Goal: Information Seeking & Learning: Find specific fact

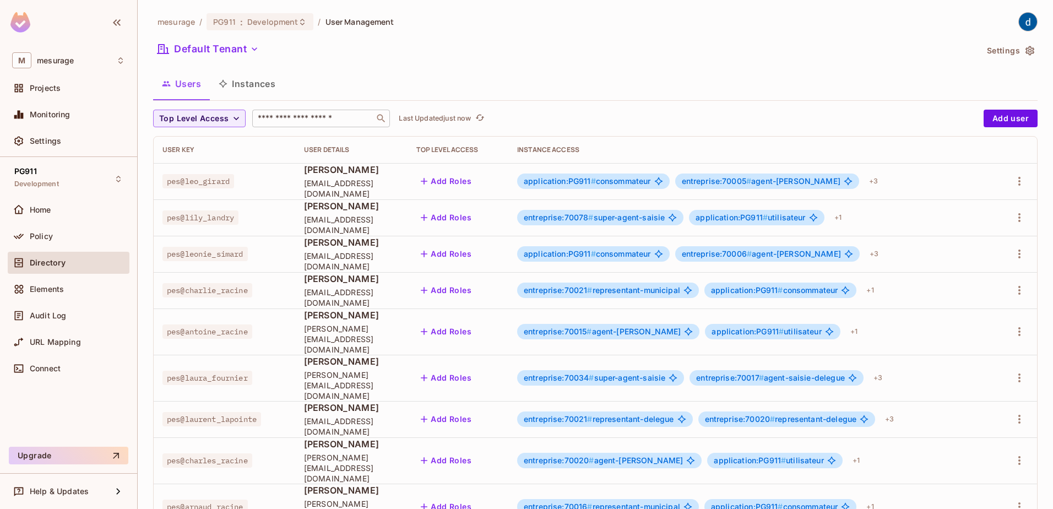
click at [322, 124] on div "​" at bounding box center [321, 119] width 138 height 18
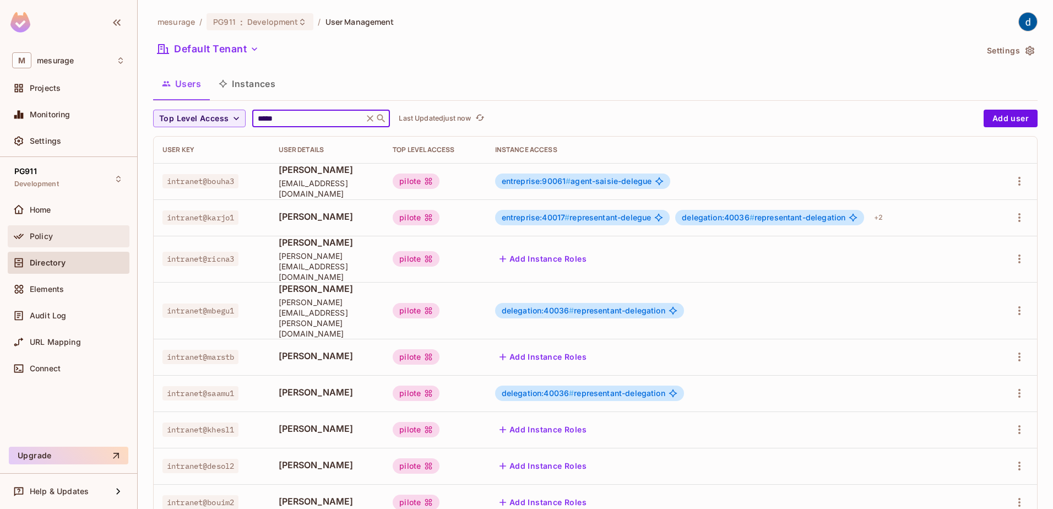
type input "*****"
click at [66, 236] on div "Policy" at bounding box center [77, 236] width 95 height 9
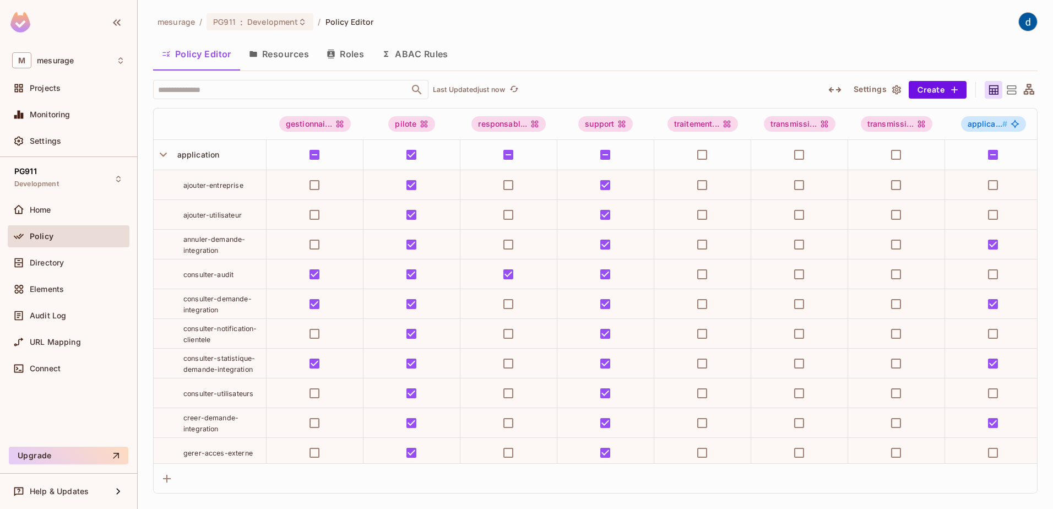
click at [288, 52] on button "Resources" at bounding box center [279, 54] width 78 height 28
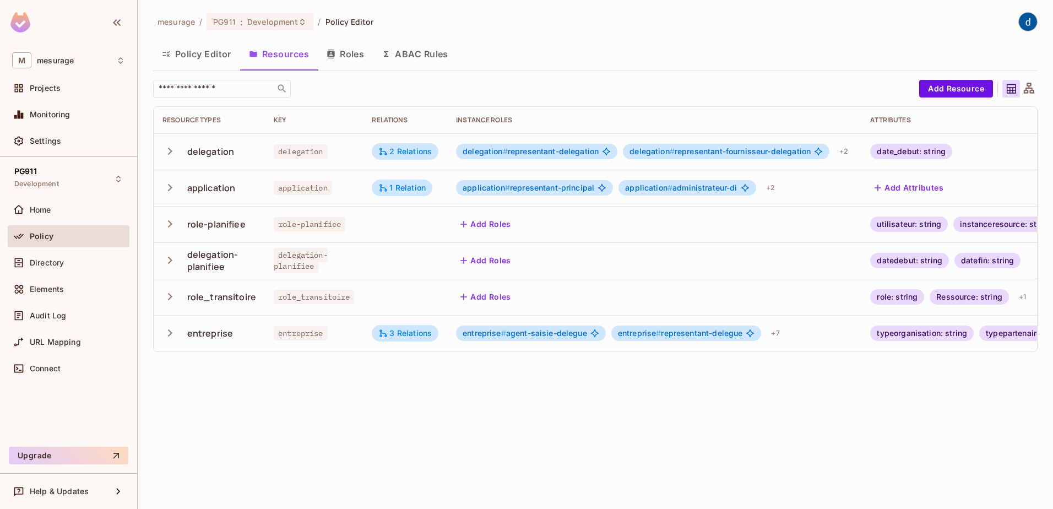
click at [171, 154] on icon "button" at bounding box center [169, 151] width 15 height 15
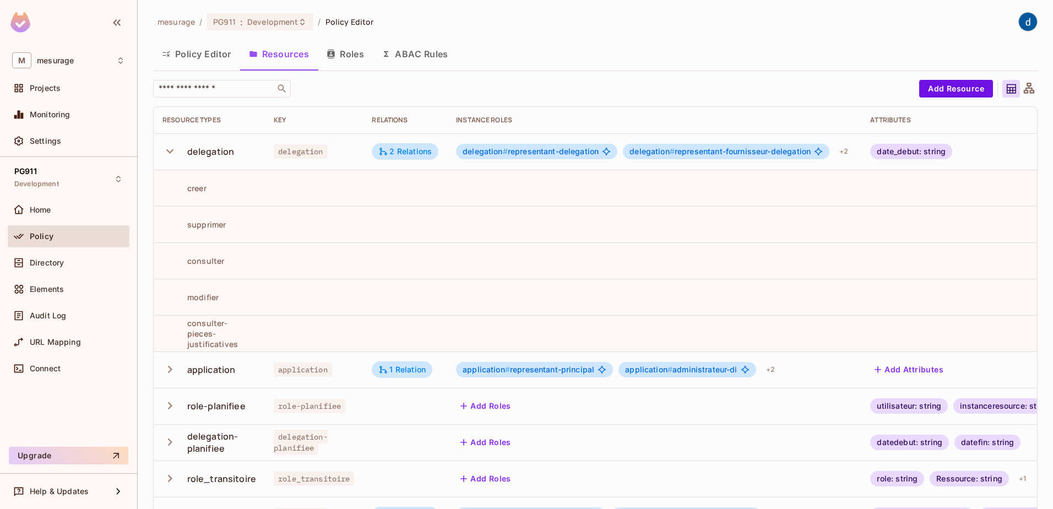
click at [176, 153] on icon "button" at bounding box center [169, 151] width 15 height 15
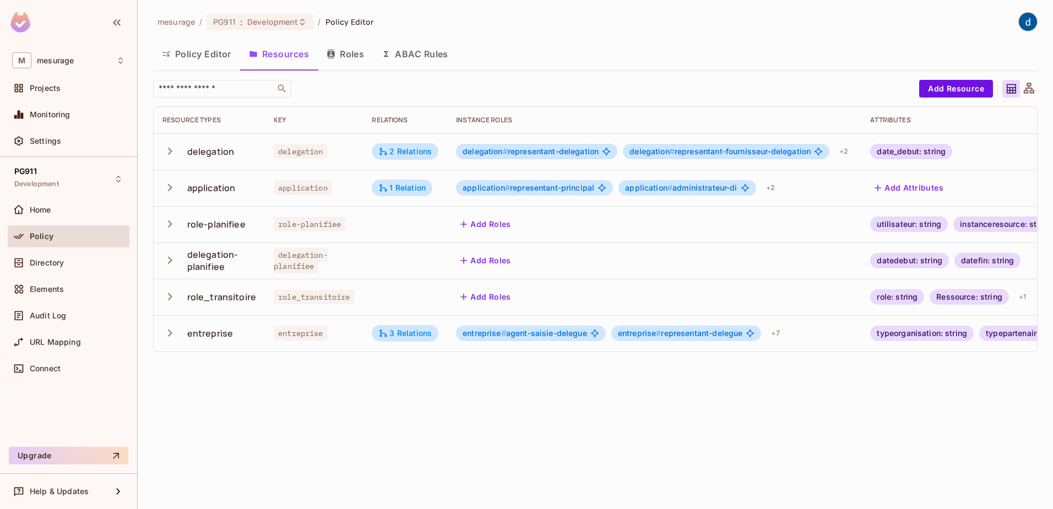
click at [169, 331] on icon "button" at bounding box center [170, 332] width 4 height 7
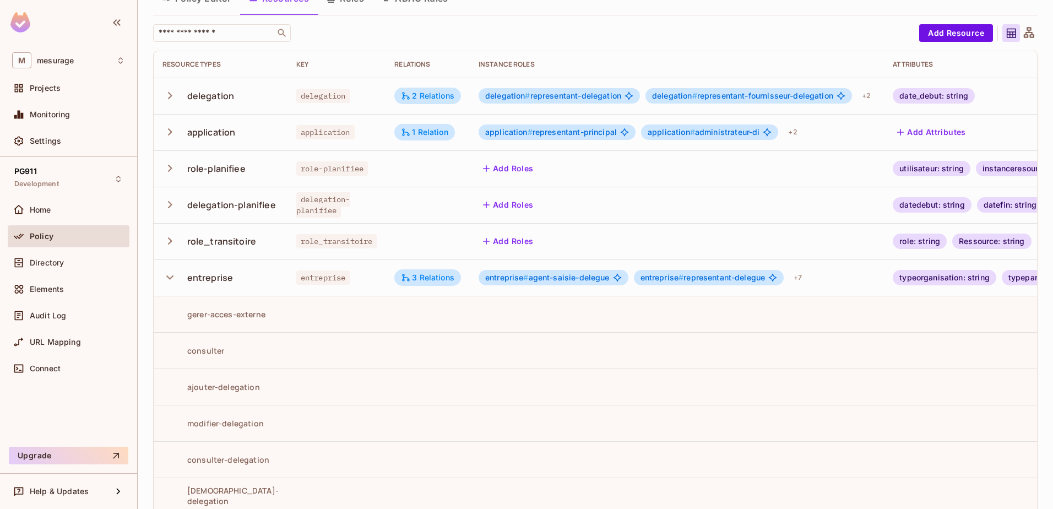
scroll to position [55, 0]
click at [176, 281] on icon "button" at bounding box center [169, 277] width 15 height 15
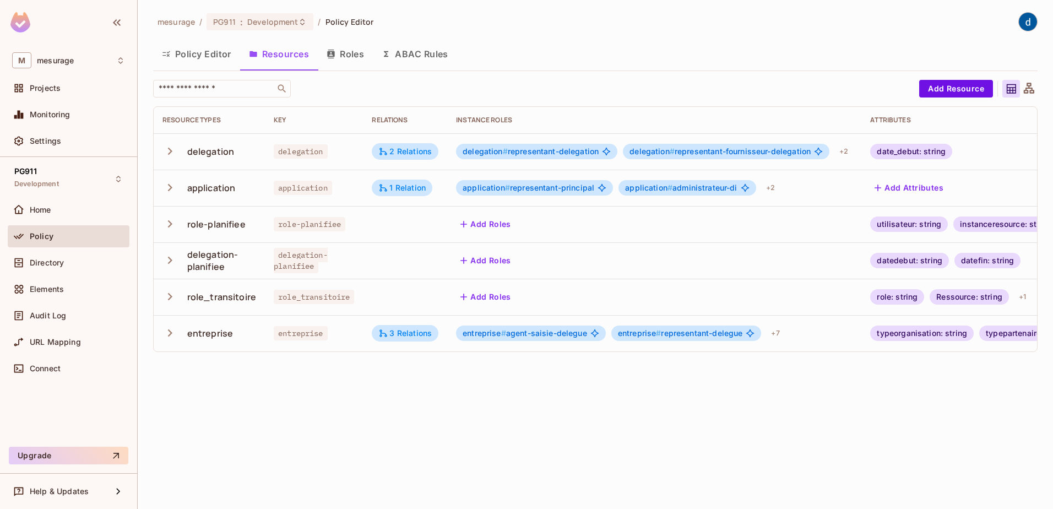
scroll to position [0, 0]
click at [349, 57] on button "Roles" at bounding box center [345, 54] width 55 height 28
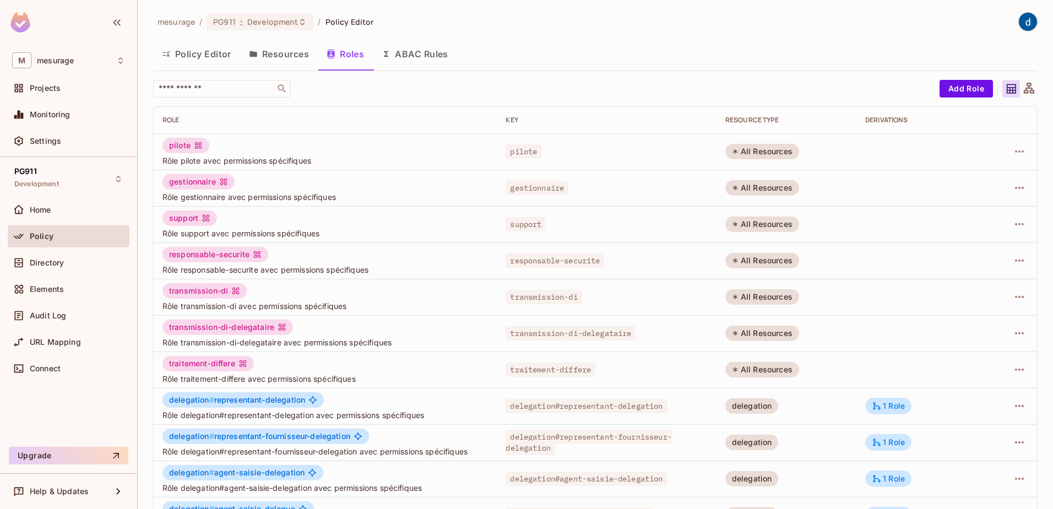
click at [290, 53] on button "Resources" at bounding box center [279, 54] width 78 height 28
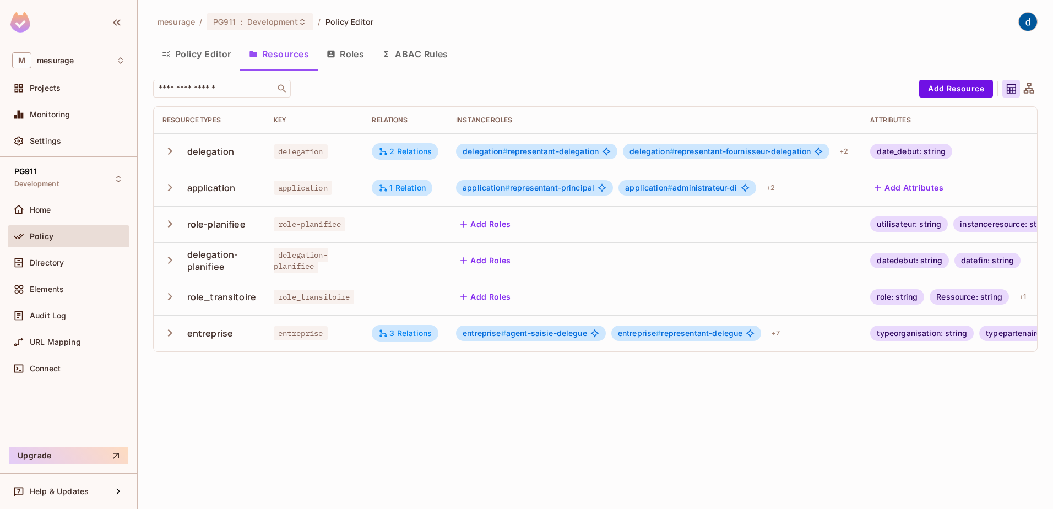
click at [346, 56] on button "Roles" at bounding box center [345, 54] width 55 height 28
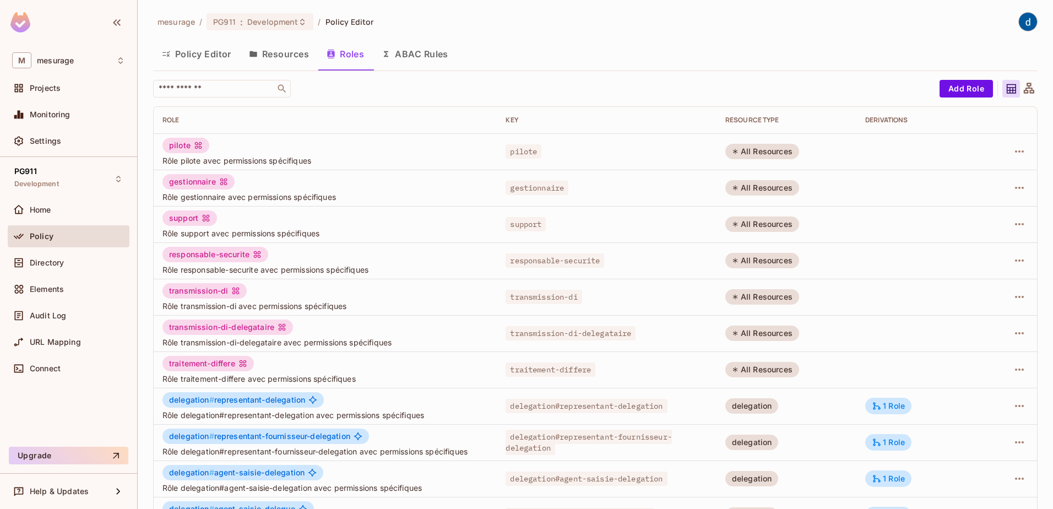
click at [202, 55] on button "Policy Editor" at bounding box center [196, 54] width 87 height 28
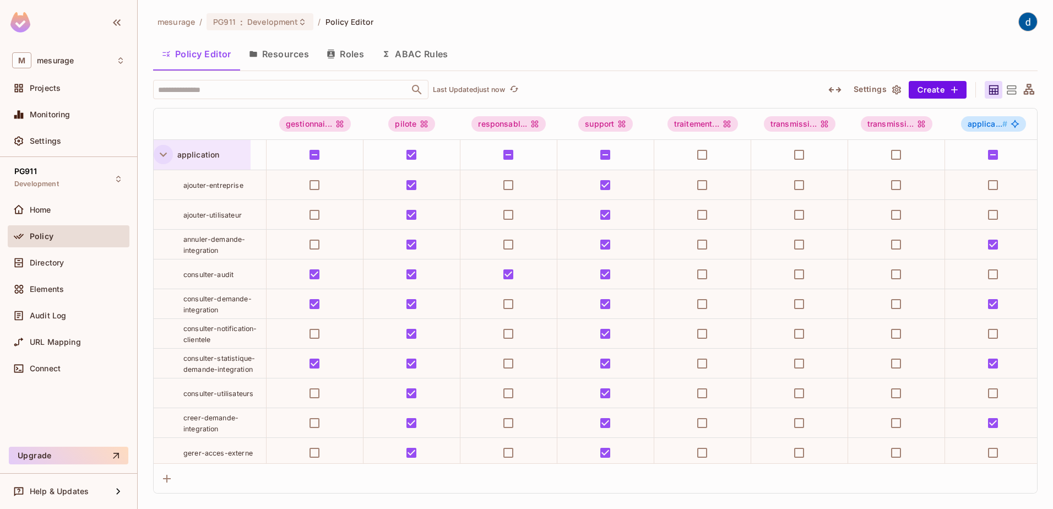
click at [162, 155] on icon "button" at bounding box center [163, 155] width 7 height 4
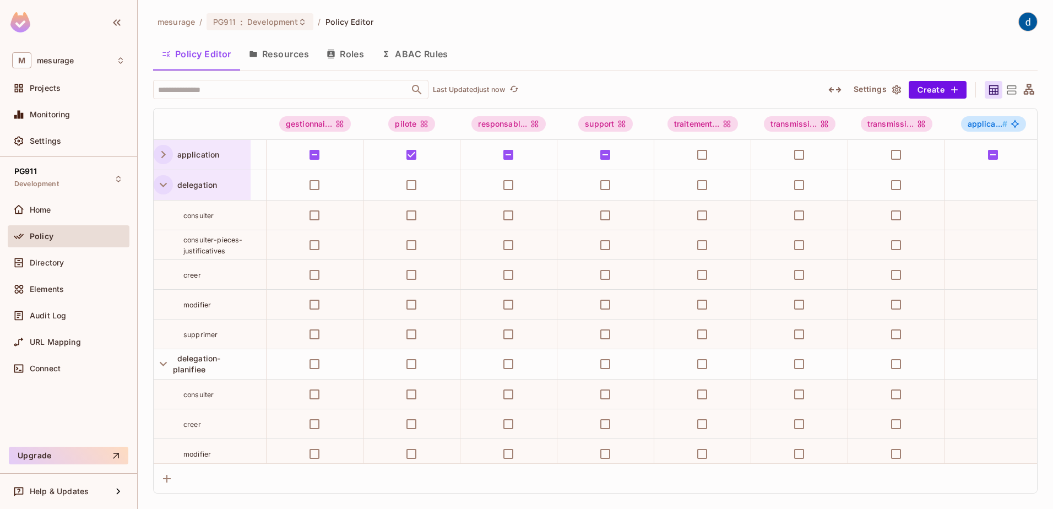
click at [163, 189] on icon "button" at bounding box center [163, 184] width 15 height 15
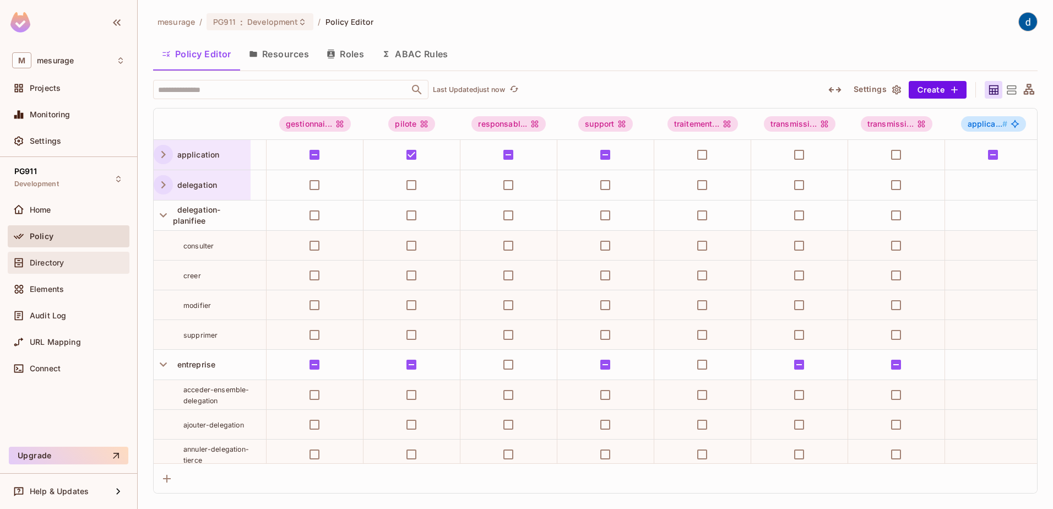
click at [55, 259] on span "Directory" at bounding box center [47, 262] width 34 height 9
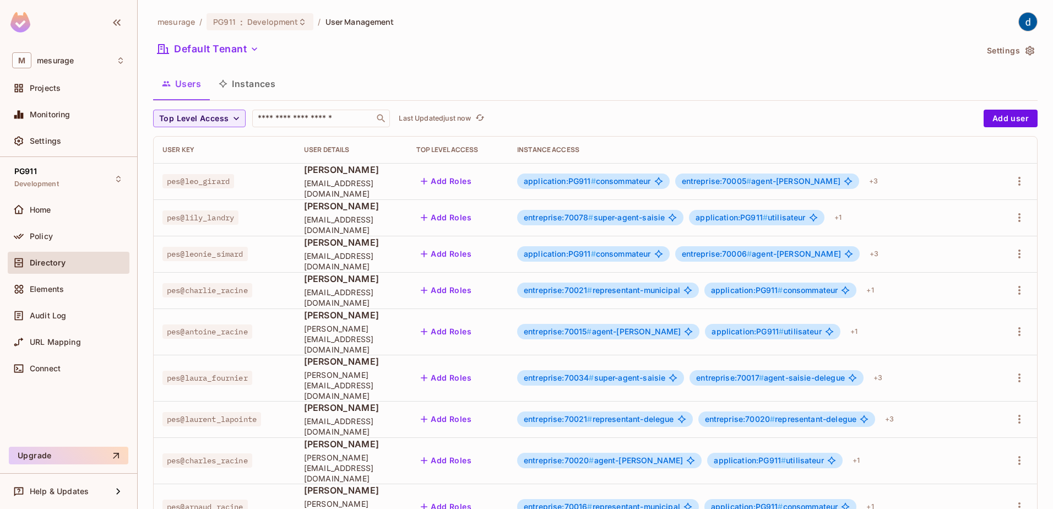
click at [254, 88] on button "Instances" at bounding box center [247, 84] width 74 height 28
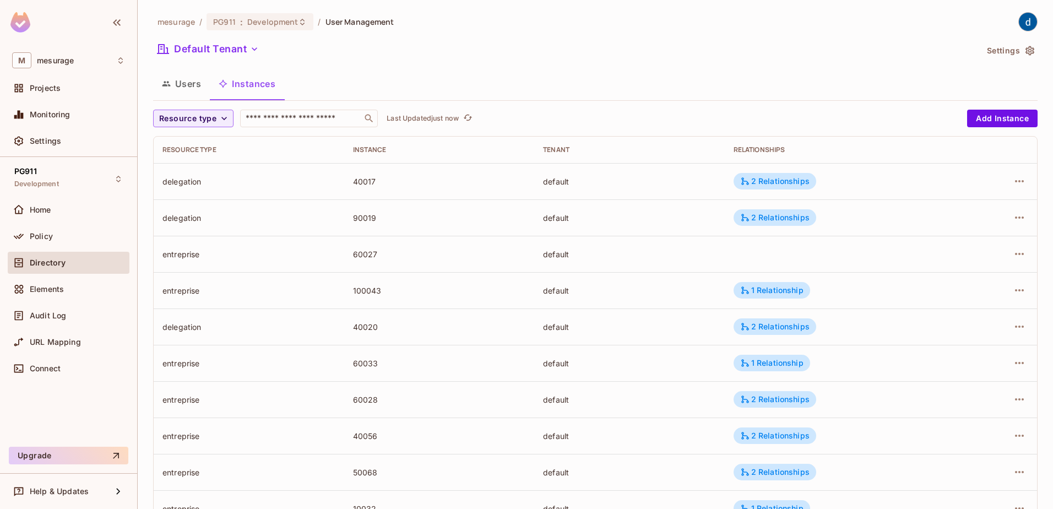
click at [367, 220] on div "90019" at bounding box center [439, 218] width 173 height 10
click at [202, 93] on button "Users" at bounding box center [181, 84] width 57 height 28
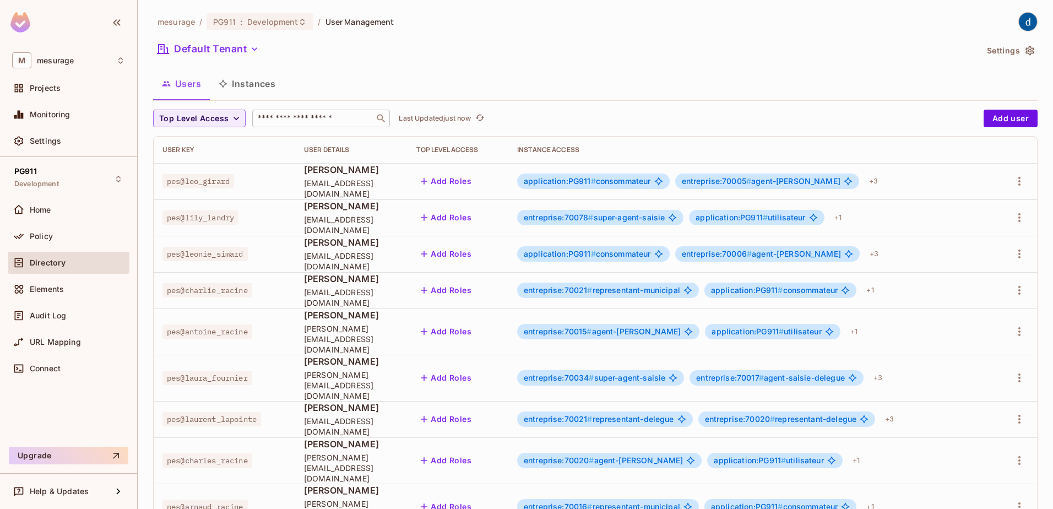
click at [289, 113] on input "text" at bounding box center [313, 118] width 116 height 11
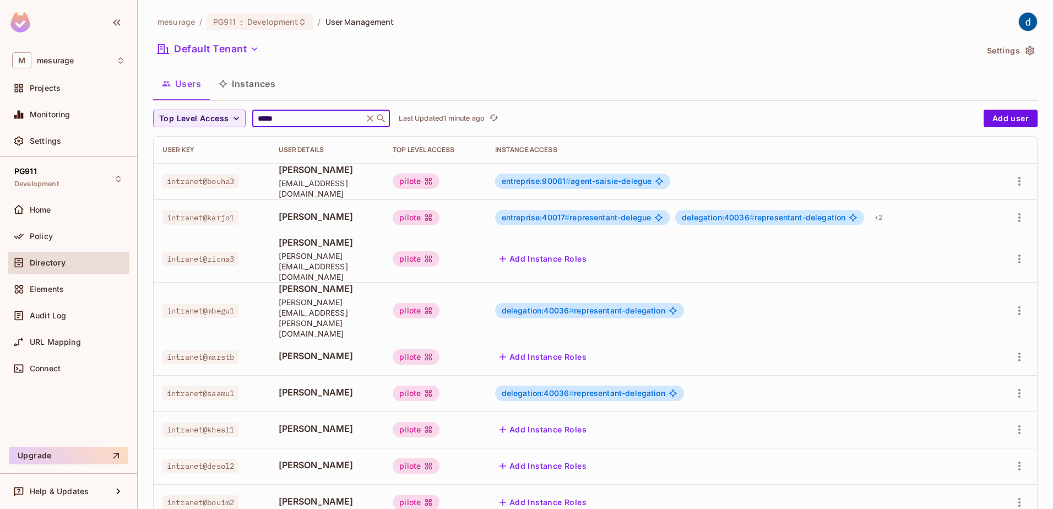
type input "*****"
click at [243, 91] on button "Instances" at bounding box center [247, 84] width 74 height 28
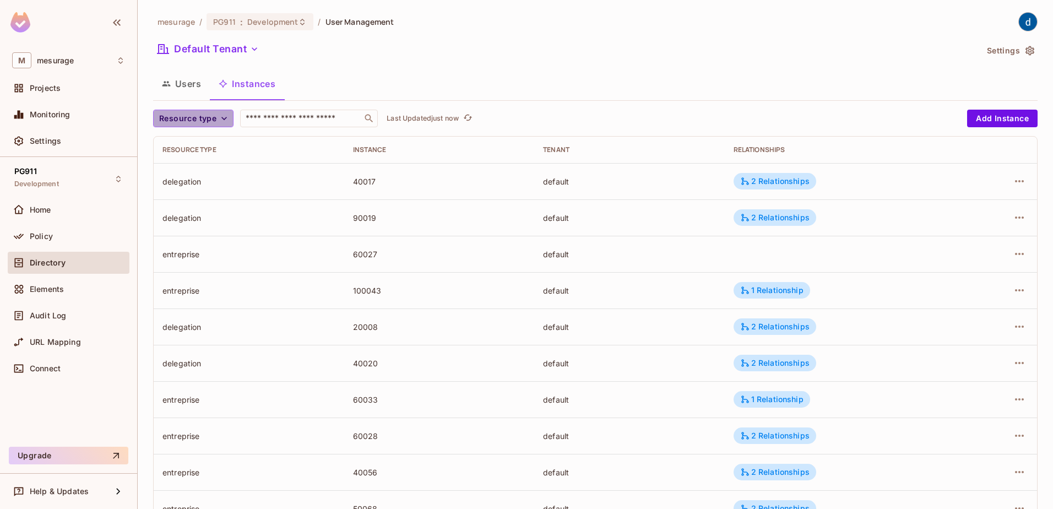
click at [229, 119] on button "Resource type" at bounding box center [193, 119] width 80 height 18
click at [198, 143] on span "delegation" at bounding box center [198, 143] width 73 height 10
click at [774, 173] on div "2 Relationships" at bounding box center [774, 181] width 83 height 17
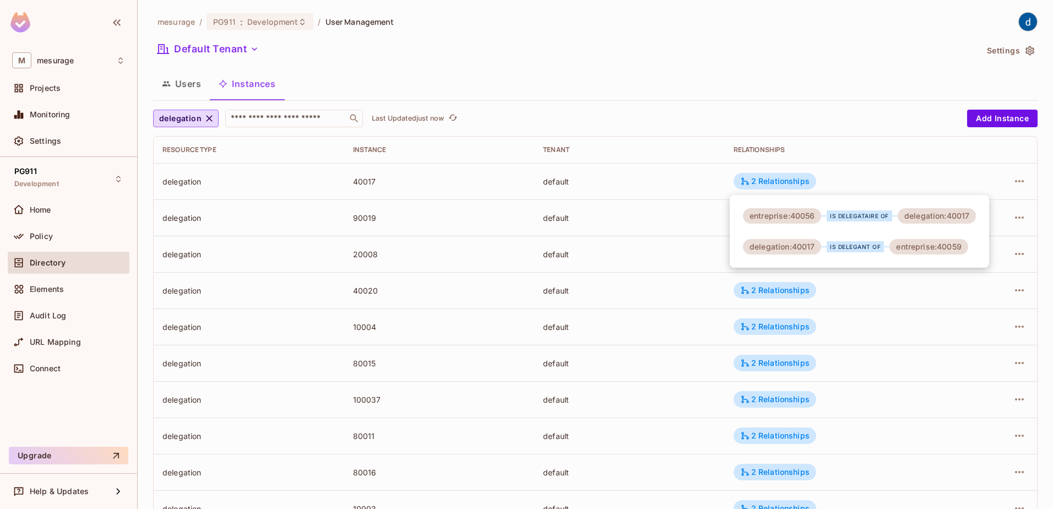
click at [810, 215] on div "entreprise:40056" at bounding box center [782, 215] width 78 height 15
copy div "40056"
